Goal: Information Seeking & Learning: Find specific fact

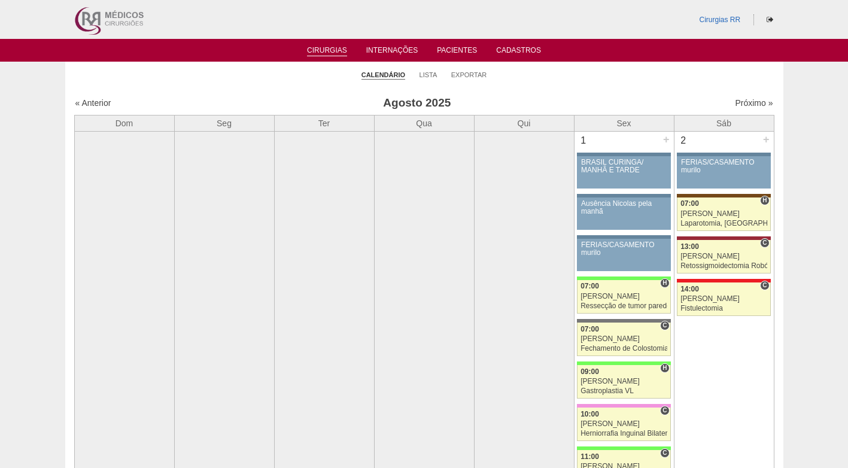
click at [742, 108] on div "Próximo »" at bounding box center [690, 103] width 168 height 12
click at [741, 98] on link "Próximo »" at bounding box center [754, 103] width 38 height 10
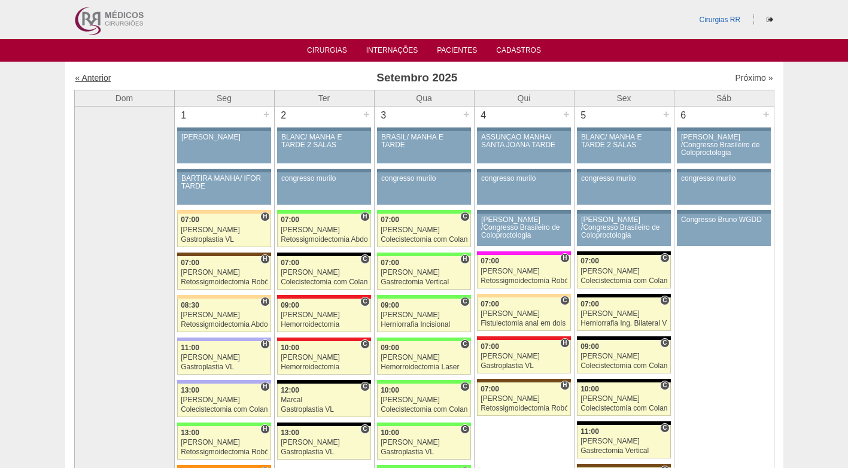
click at [107, 78] on link "« Anterior" at bounding box center [93, 78] width 36 height 10
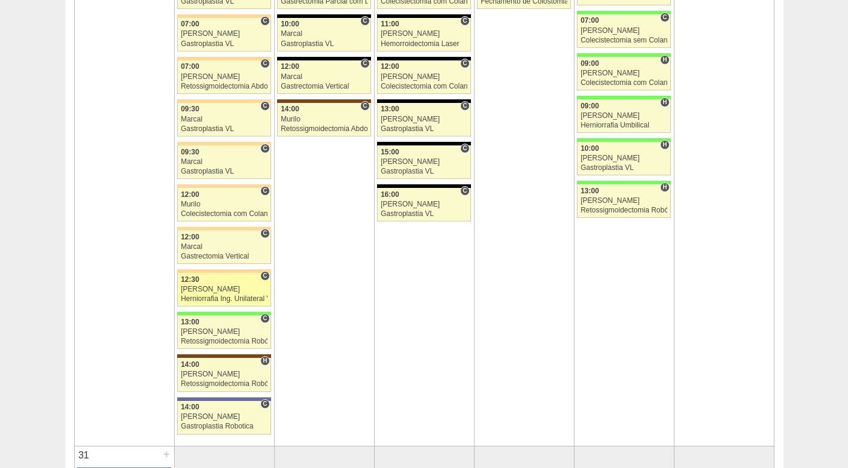
scroll to position [2932, 0]
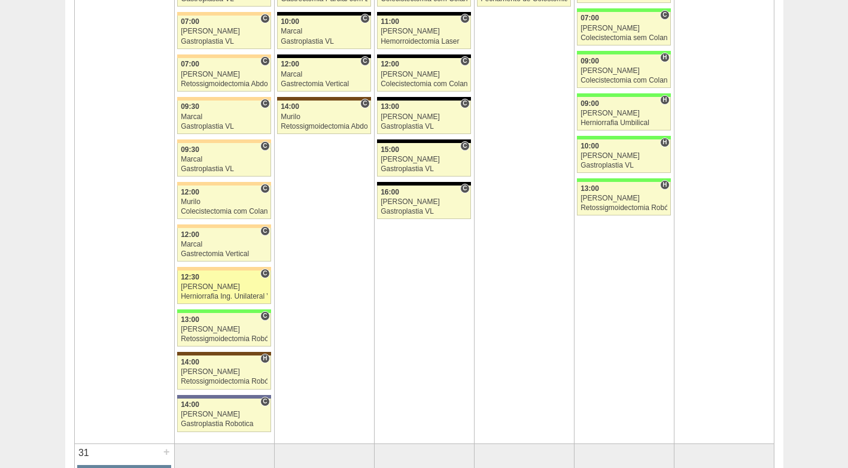
click at [233, 289] on div "[PERSON_NAME]" at bounding box center [224, 287] width 87 height 8
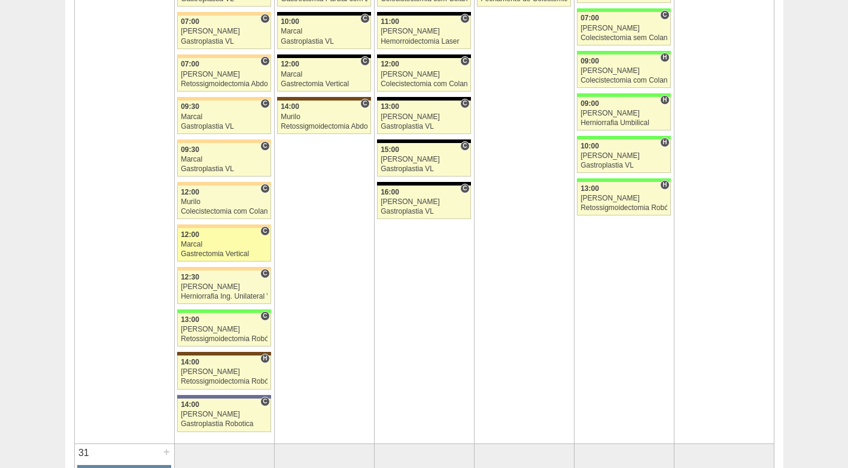
scroll to position [2932, 0]
drag, startPoint x: 224, startPoint y: 245, endPoint x: 230, endPoint y: 244, distance: 6.2
click at [226, 244] on div "Marcal" at bounding box center [224, 245] width 87 height 8
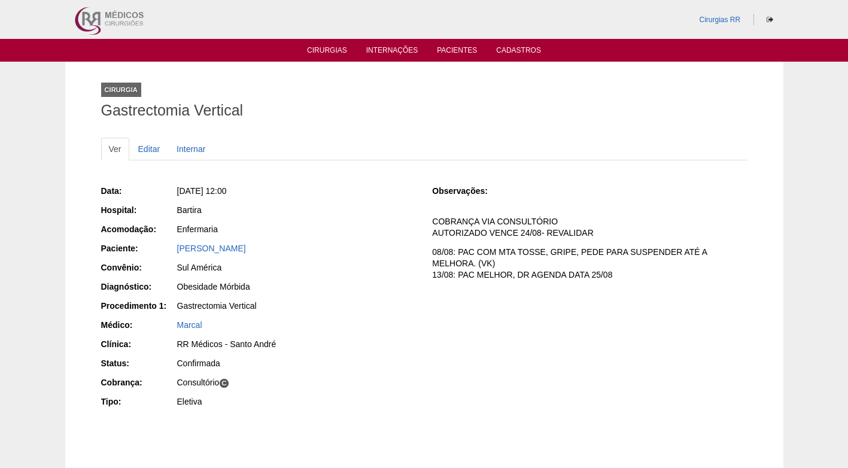
drag, startPoint x: 314, startPoint y: 243, endPoint x: 172, endPoint y: 252, distance: 142.7
click at [172, 252] on div "Paciente: Eliane Almeida Santana Pereira" at bounding box center [258, 249] width 315 height 15
copy div "Paciente: Eliane Almeida Santana Pereira"
click at [312, 267] on div "Sul América" at bounding box center [296, 268] width 239 height 12
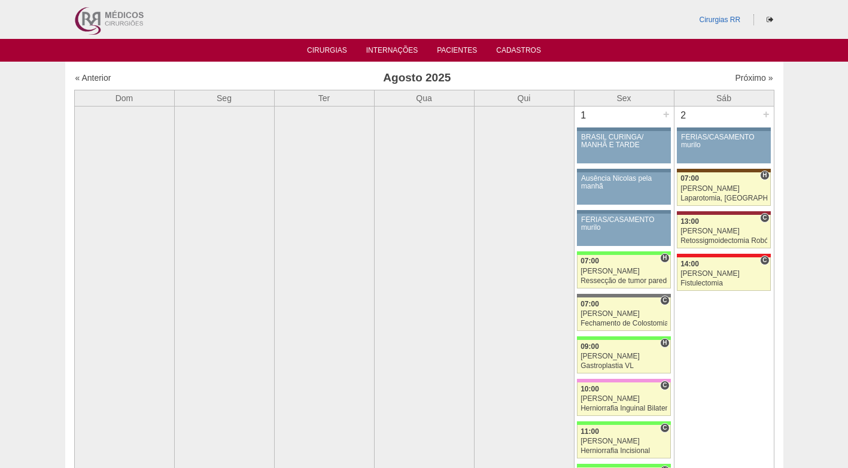
scroll to position [2932, 0]
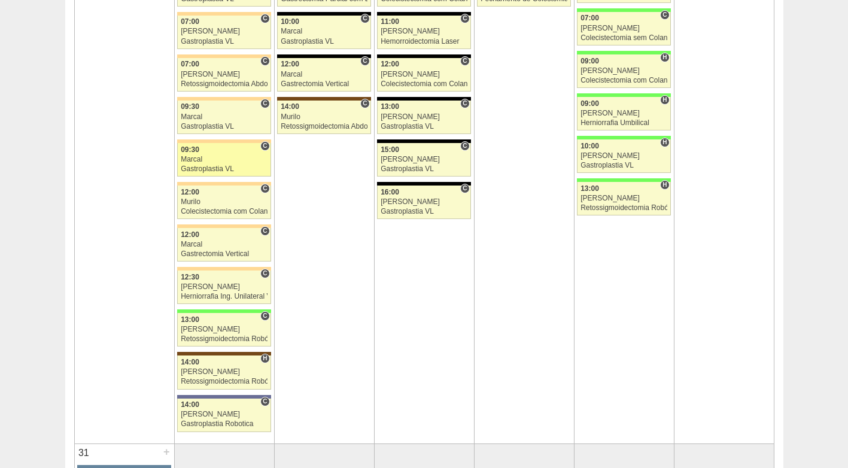
click at [224, 157] on div "Marcal" at bounding box center [224, 160] width 87 height 8
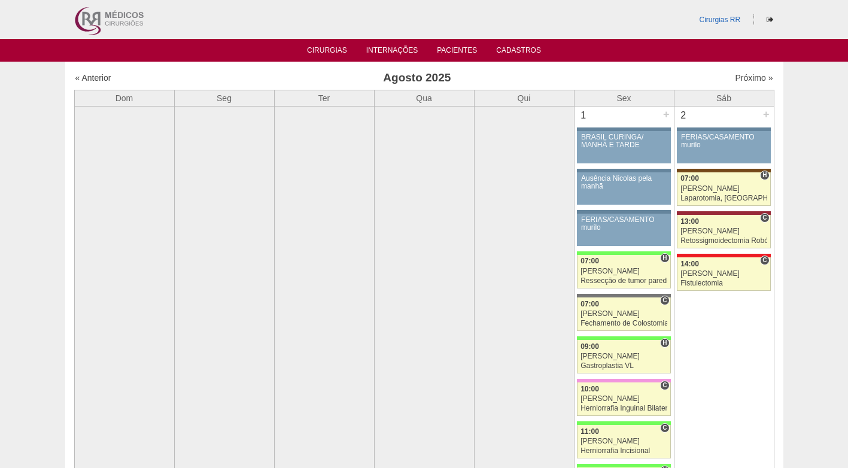
scroll to position [2932, 0]
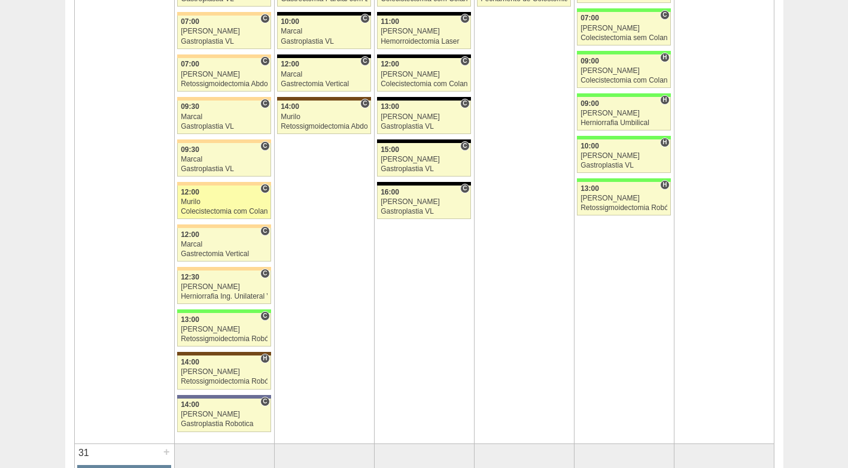
click at [242, 199] on div "Murilo" at bounding box center [224, 202] width 87 height 8
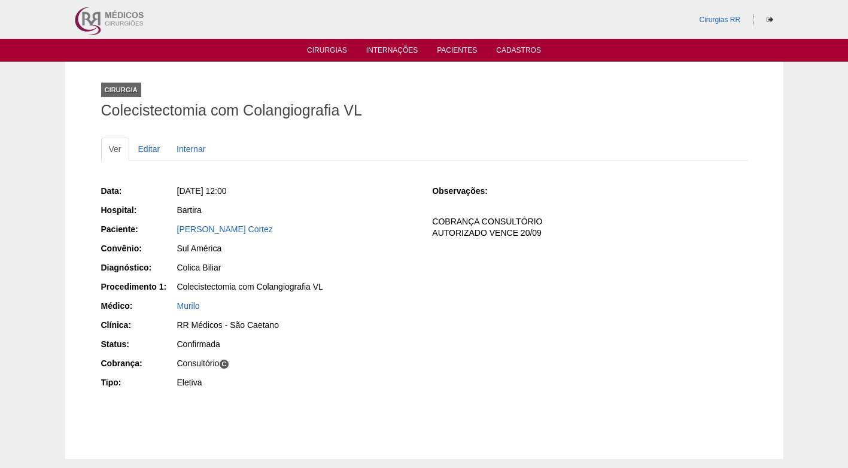
drag, startPoint x: 270, startPoint y: 230, endPoint x: 166, endPoint y: 230, distance: 104.1
click at [166, 230] on div "Paciente: [PERSON_NAME] Cortez" at bounding box center [258, 230] width 315 height 15
copy div "Paciente: Deborah Frohlich Cortez"
drag, startPoint x: 443, startPoint y: 283, endPoint x: 435, endPoint y: 247, distance: 36.7
click at [444, 281] on div "Data: Seg, 25/08/2025 - 12:00 Hospital: Bartira Paciente: Deborah Frohlich Cort…" at bounding box center [424, 288] width 646 height 215
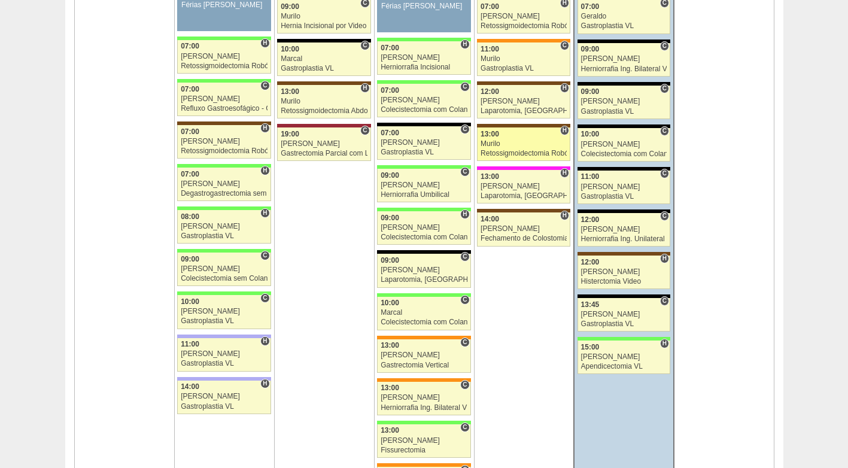
scroll to position [2035, 0]
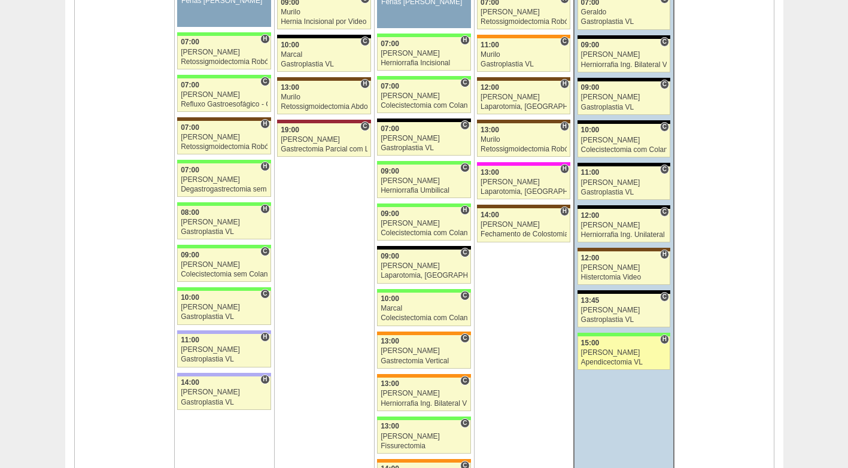
click at [629, 349] on div "[PERSON_NAME]" at bounding box center [624, 353] width 86 height 8
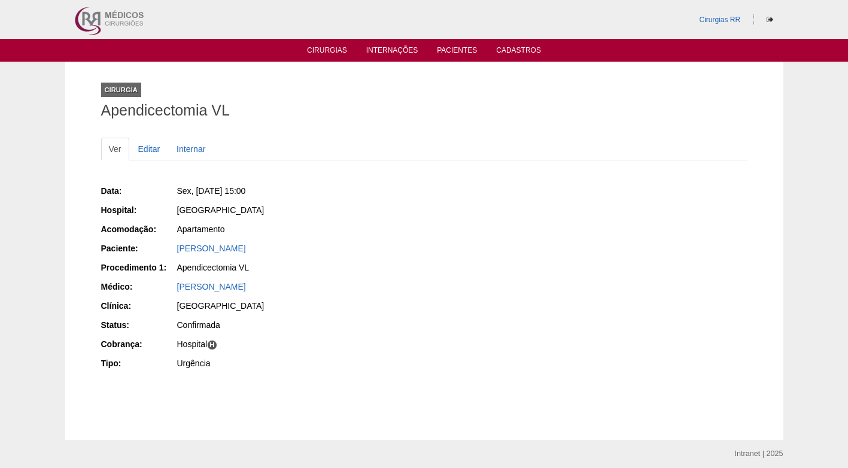
click at [385, 263] on div "Apendicectomia VL" at bounding box center [296, 268] width 239 height 12
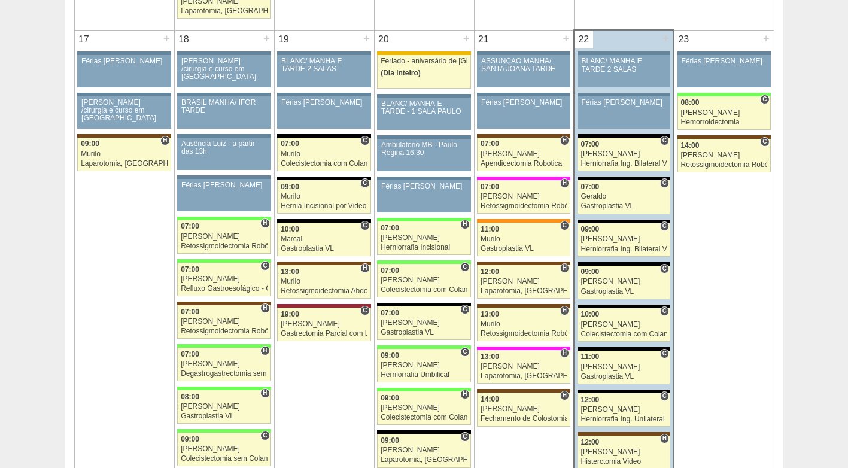
scroll to position [1855, 0]
